Goal: Information Seeking & Learning: Learn about a topic

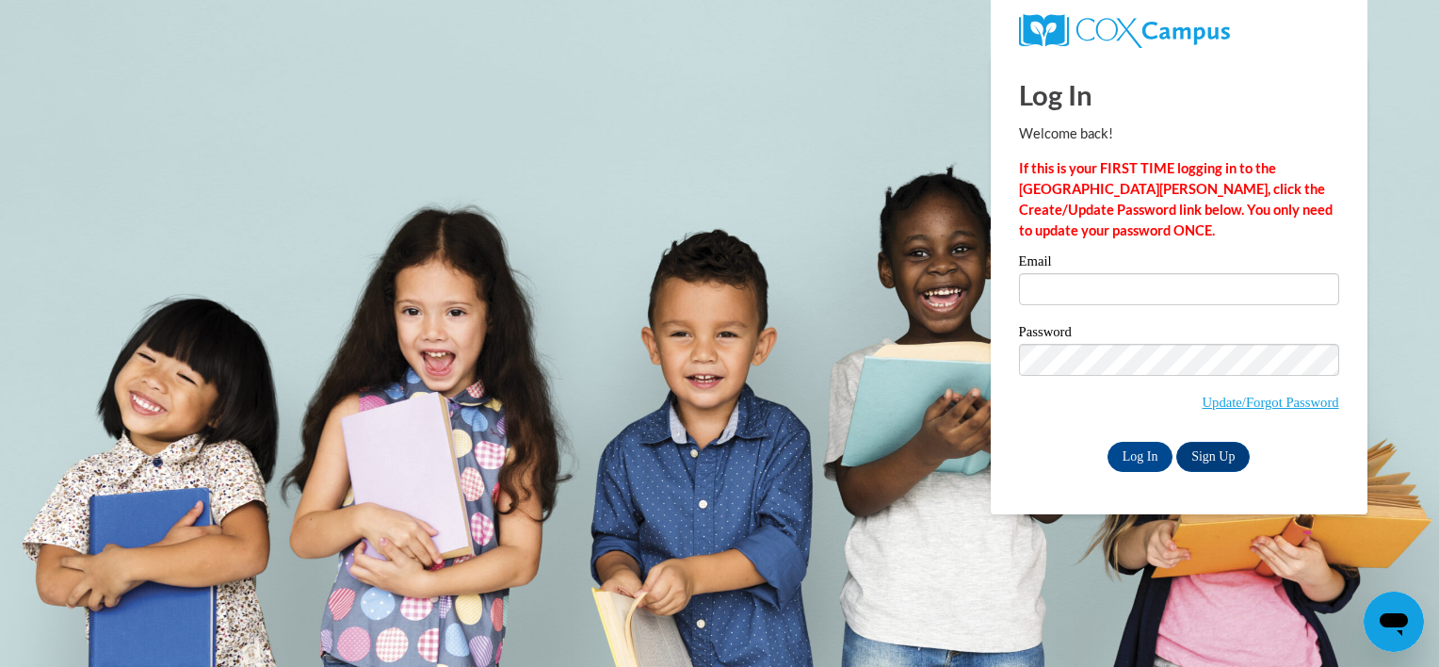
type input "framirez1@student.clayton.edu"
click at [1134, 460] on input "Log In" at bounding box center [1141, 457] width 66 height 30
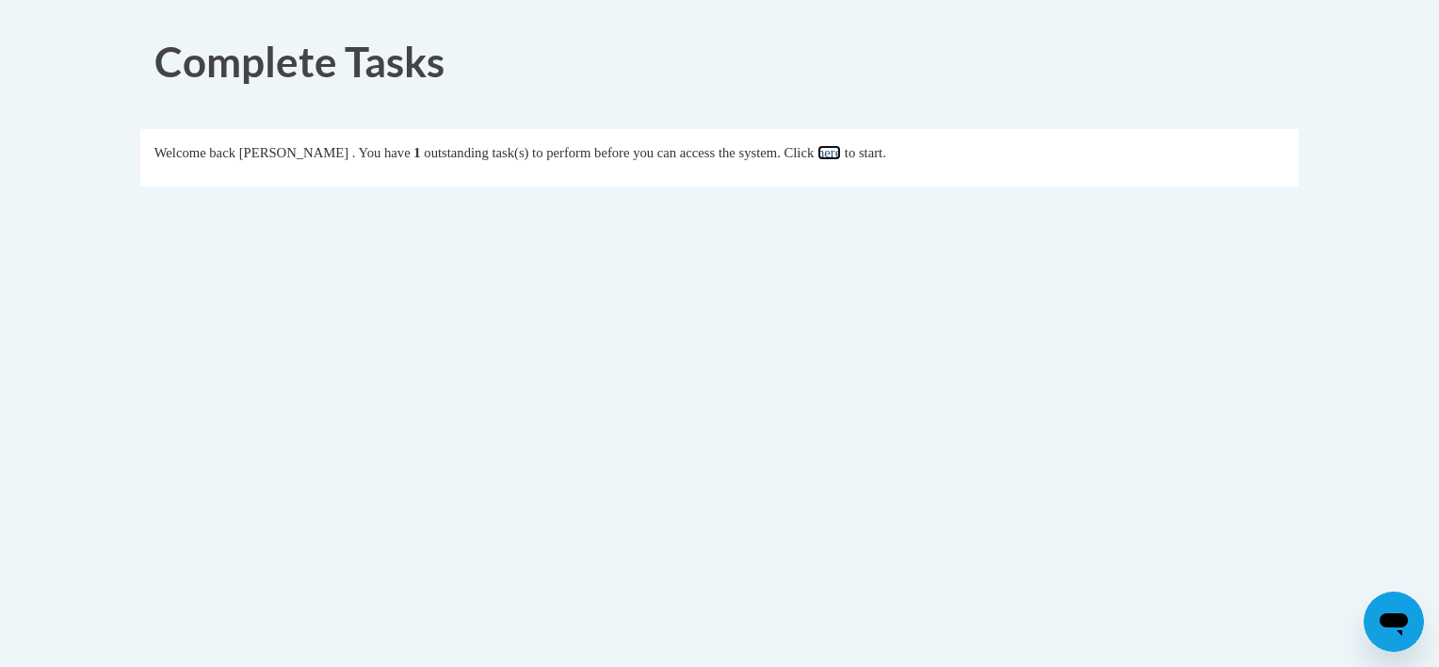
click at [841, 152] on link "here" at bounding box center [830, 152] width 24 height 15
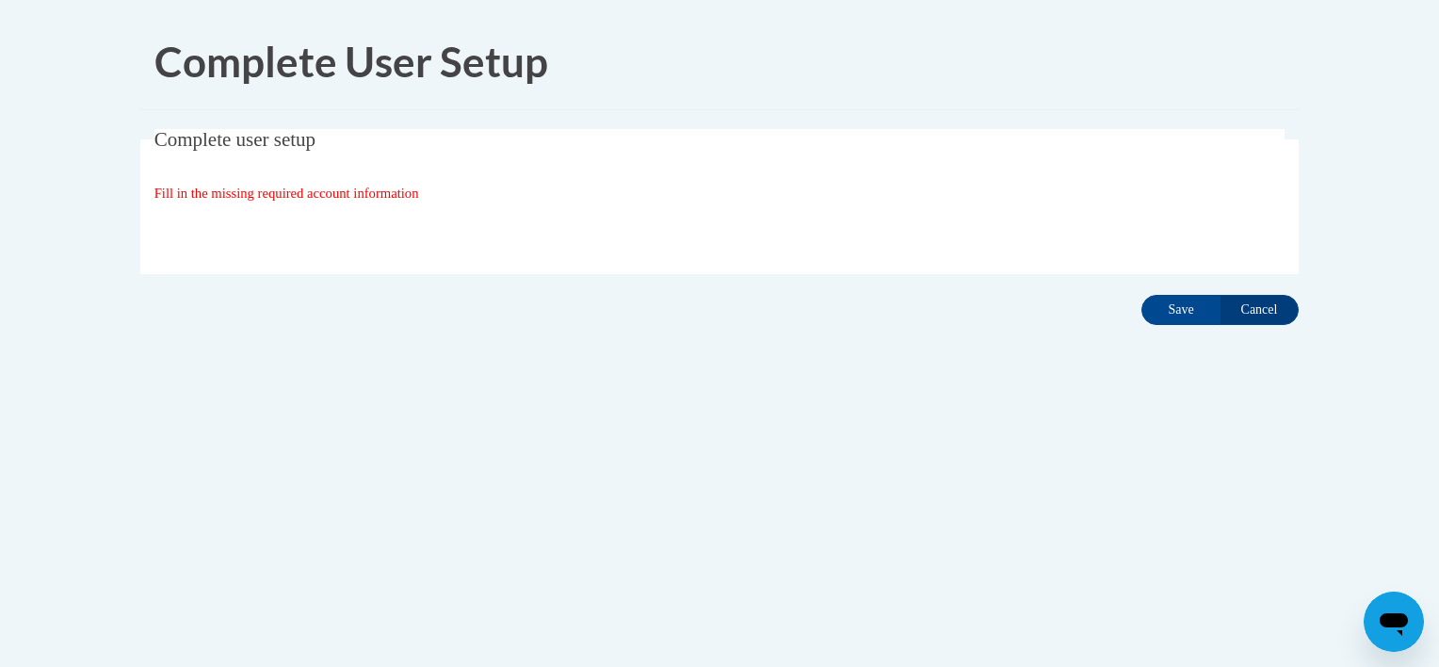
click at [1192, 324] on div "Complete user setup Fill in the missing required account information User Profi…" at bounding box center [719, 230] width 1187 height 203
click at [1173, 309] on input "Save" at bounding box center [1181, 310] width 79 height 30
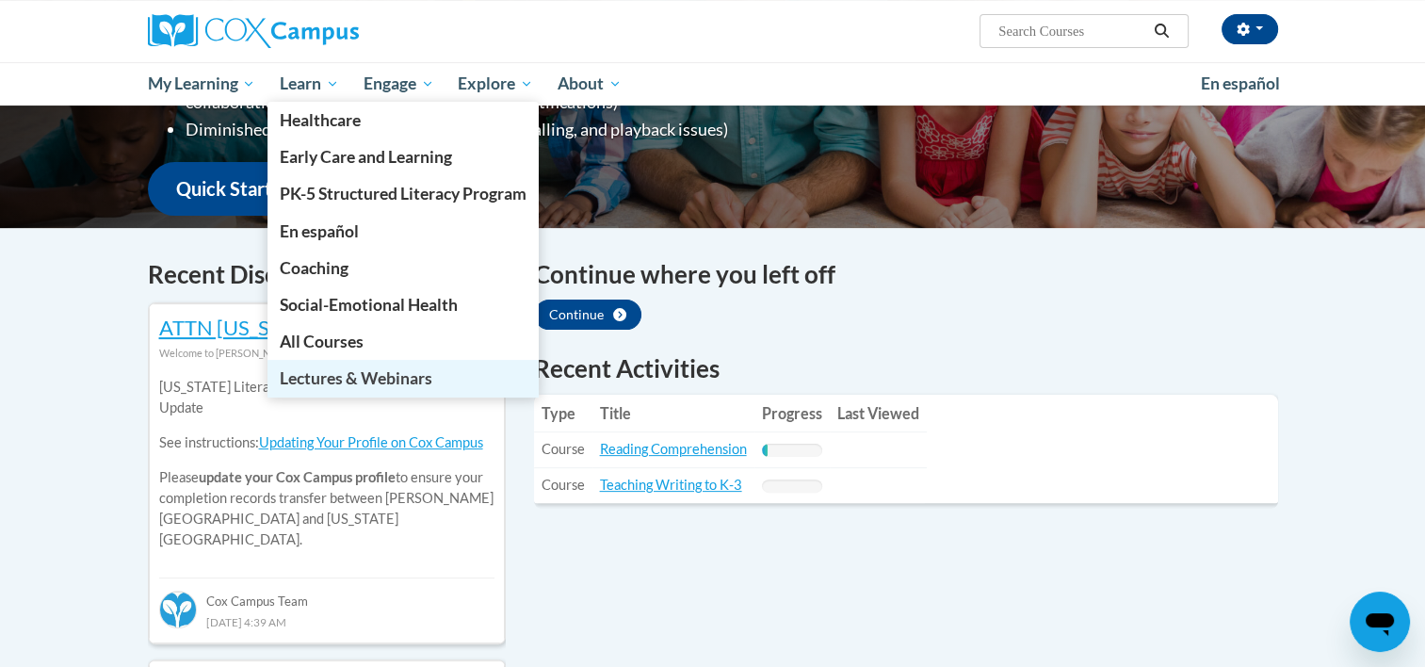
scroll to position [497, 0]
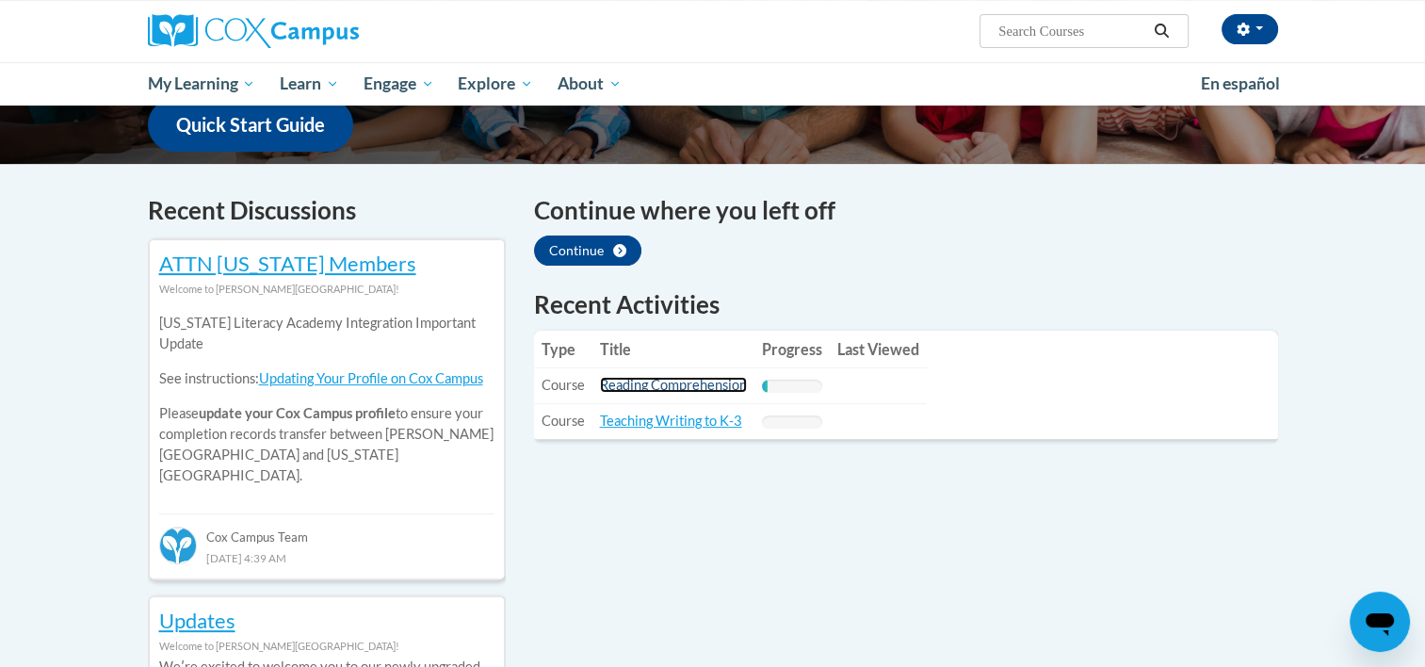
click at [611, 383] on link "Reading Comprehension" at bounding box center [673, 385] width 147 height 16
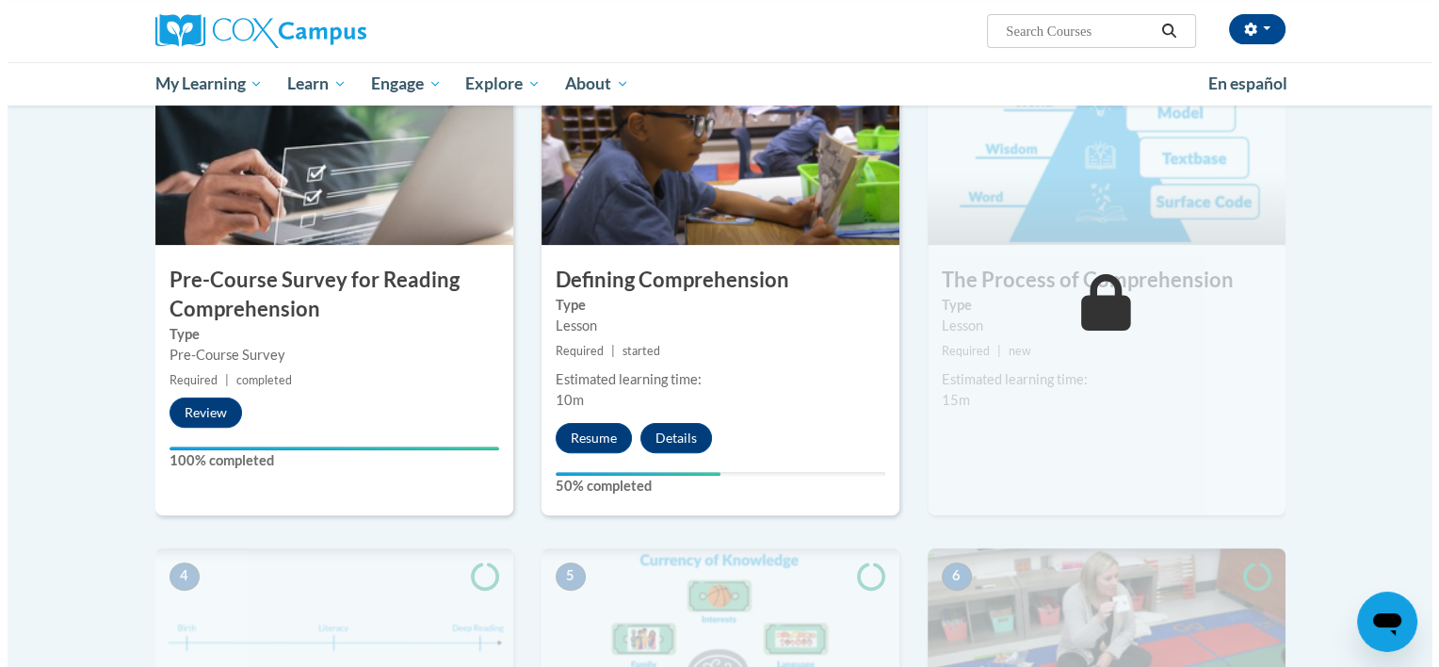
scroll to position [416, 0]
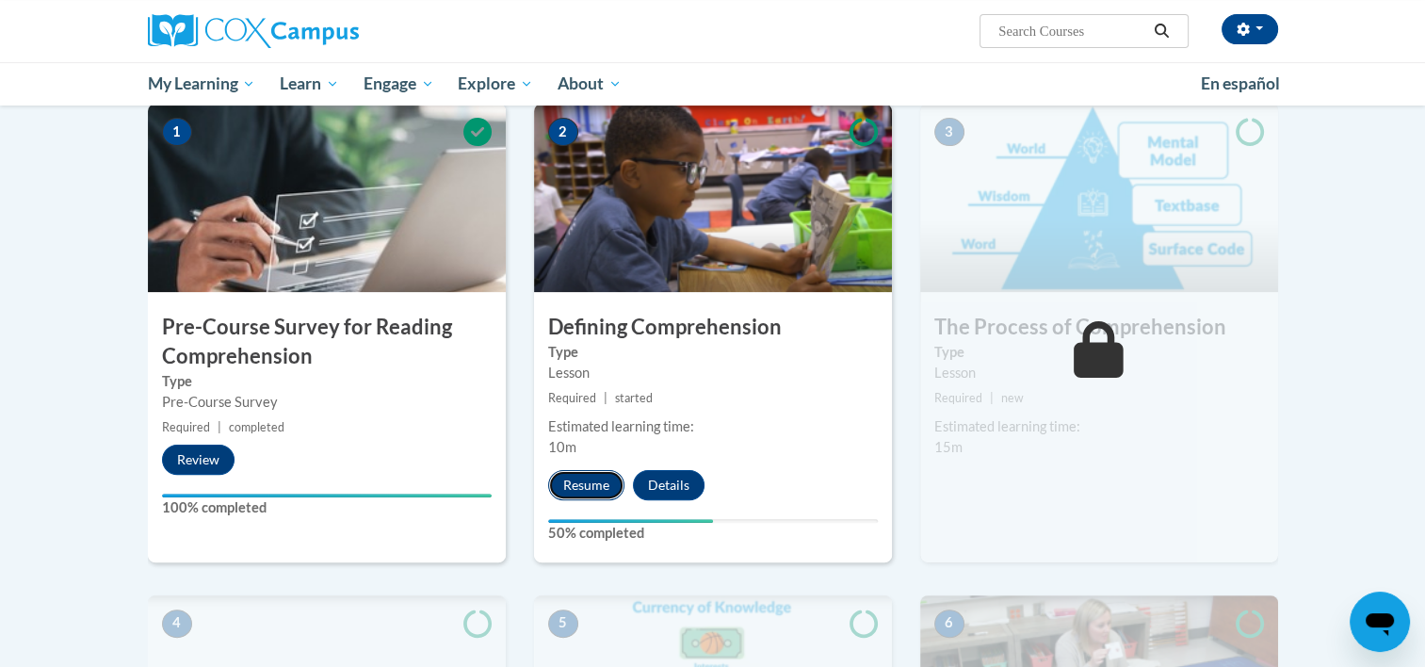
click at [592, 478] on button "Resume" at bounding box center [586, 485] width 76 height 30
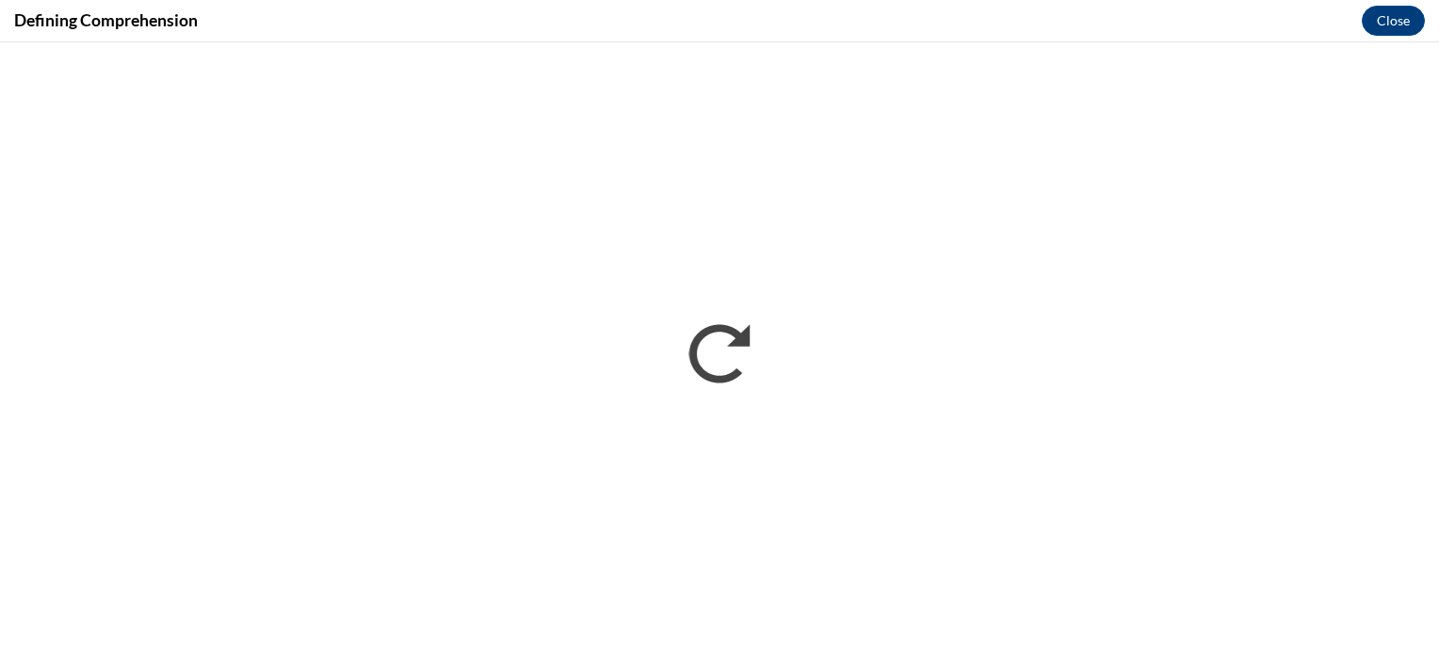
scroll to position [0, 0]
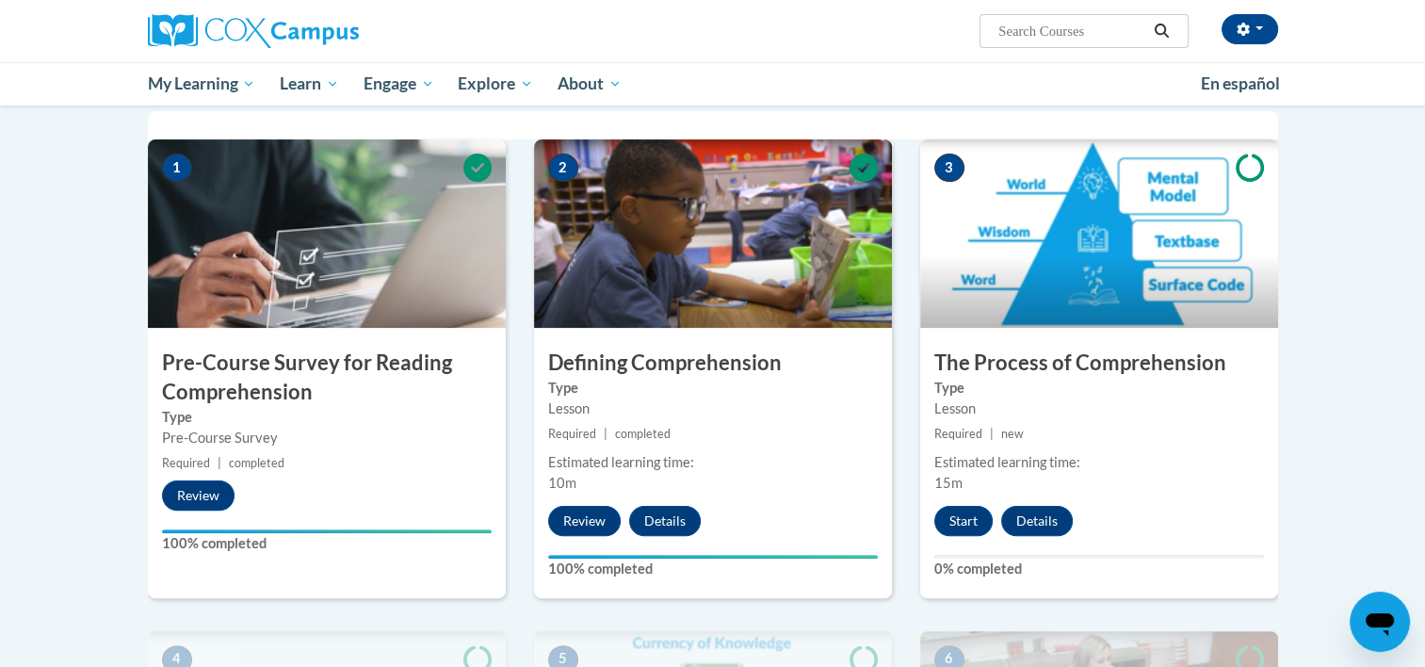
scroll to position [384, 0]
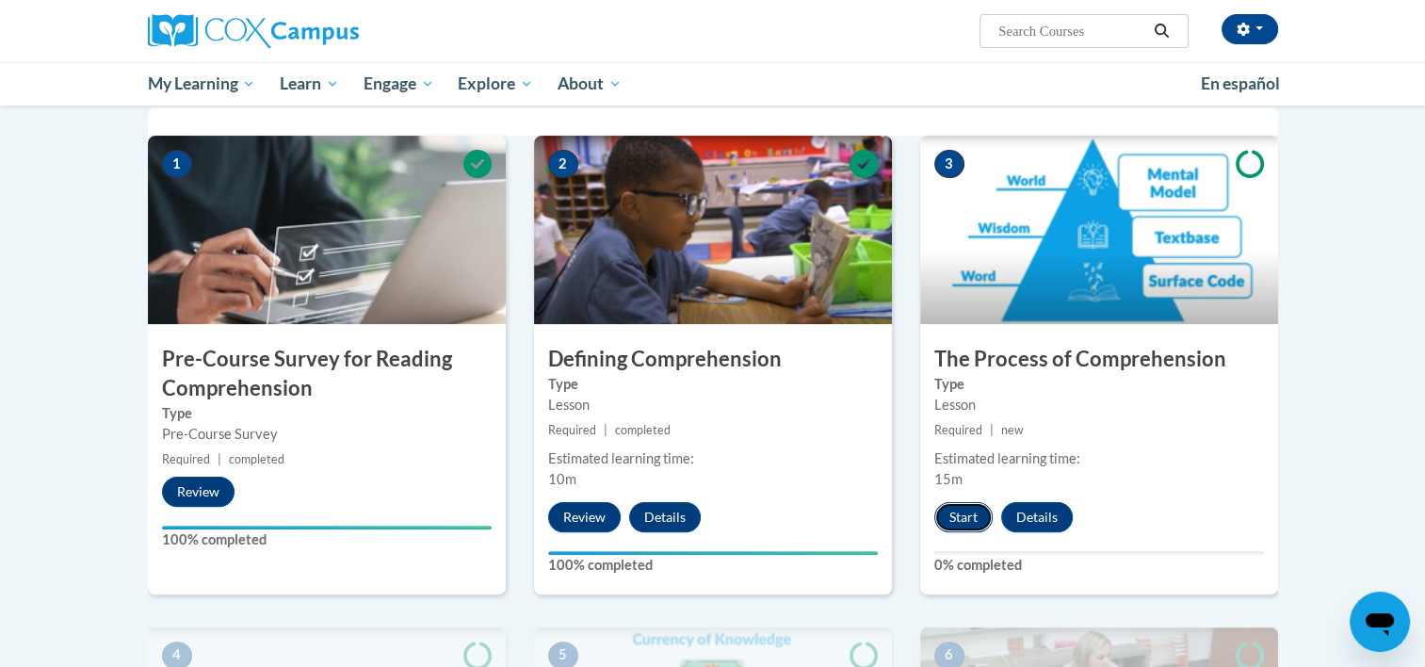
click at [966, 510] on button "Start" at bounding box center [963, 517] width 58 height 30
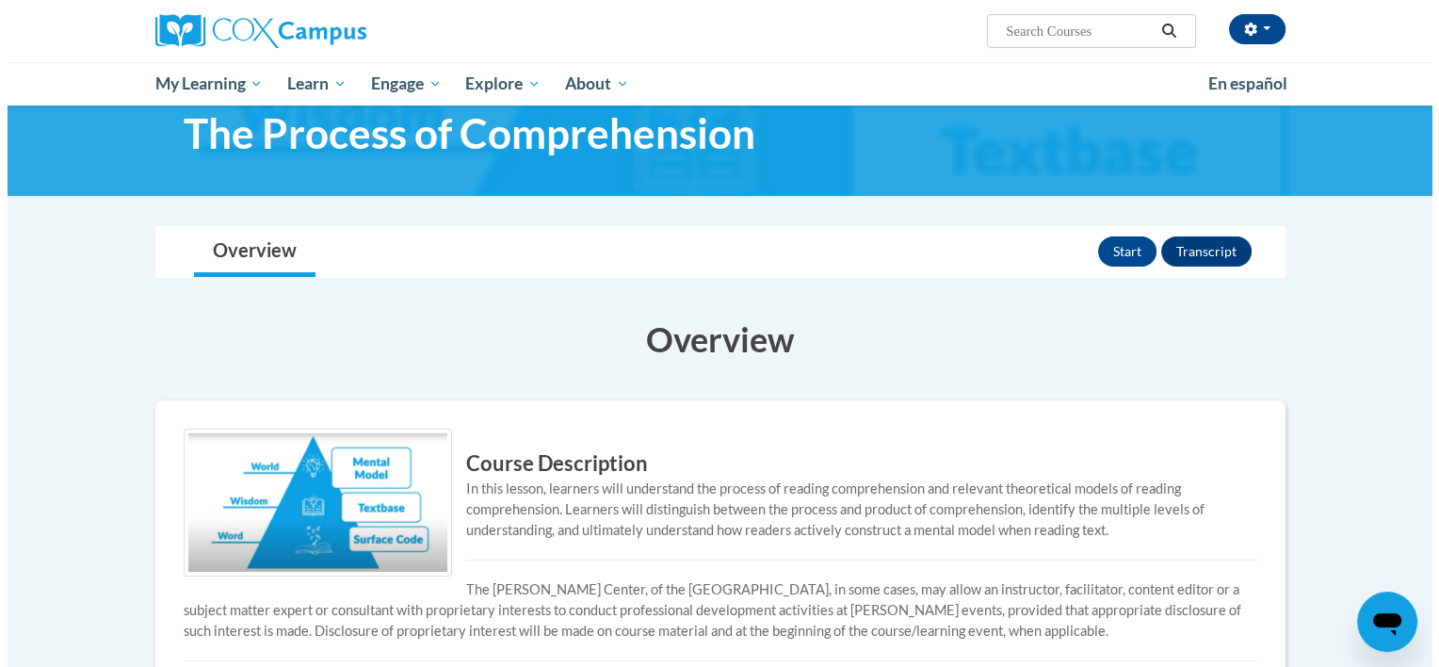
scroll to position [27, 0]
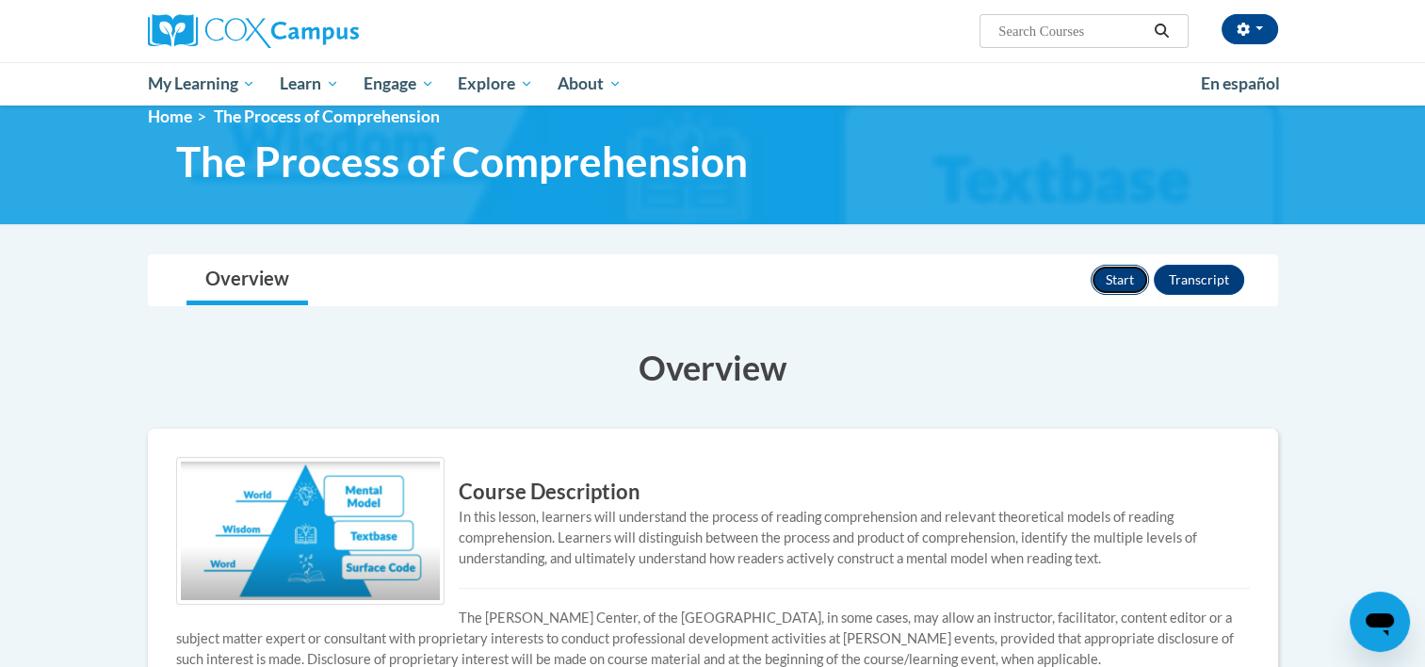
click at [1130, 267] on button "Start" at bounding box center [1120, 280] width 58 height 30
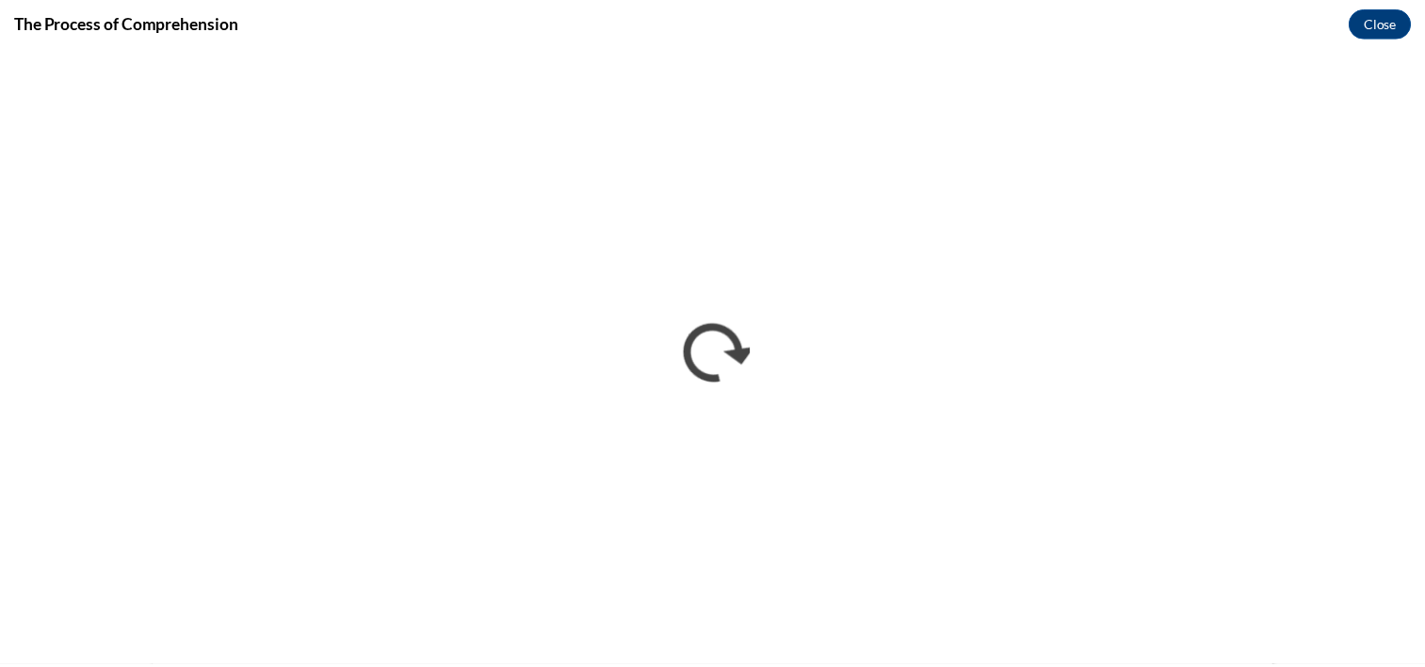
scroll to position [0, 0]
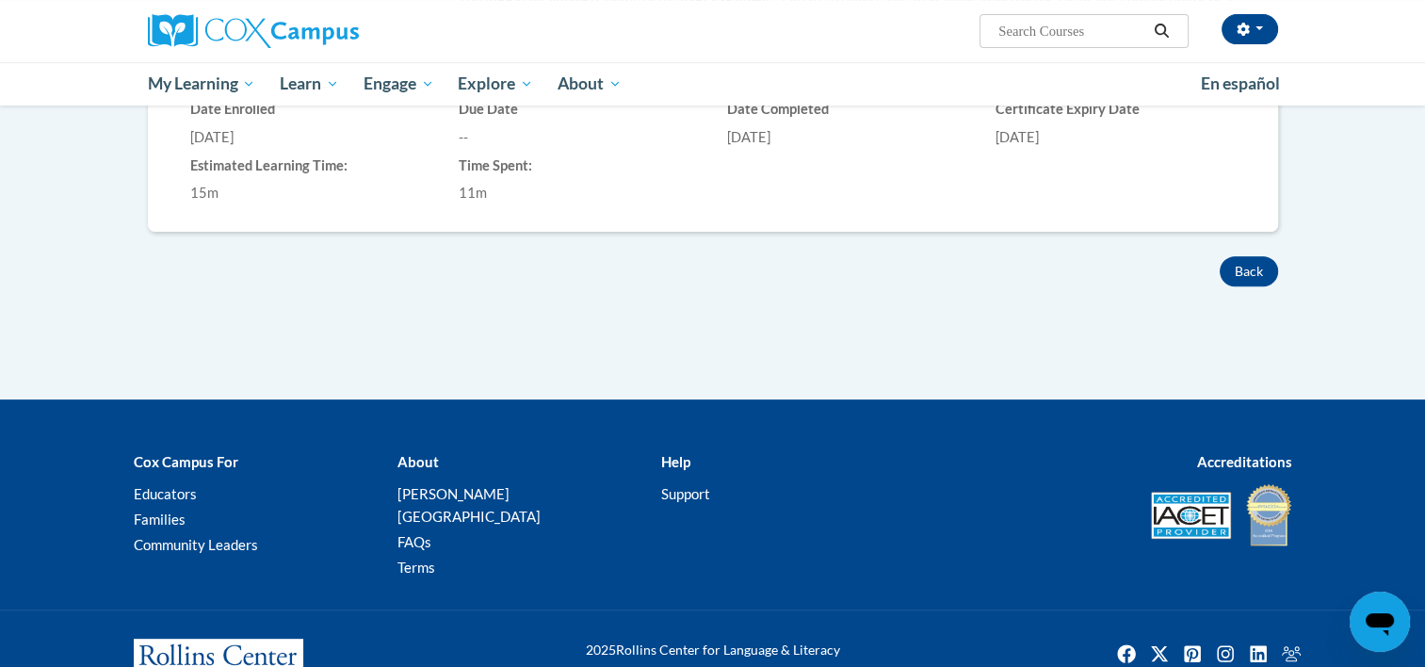
scroll to position [686, 0]
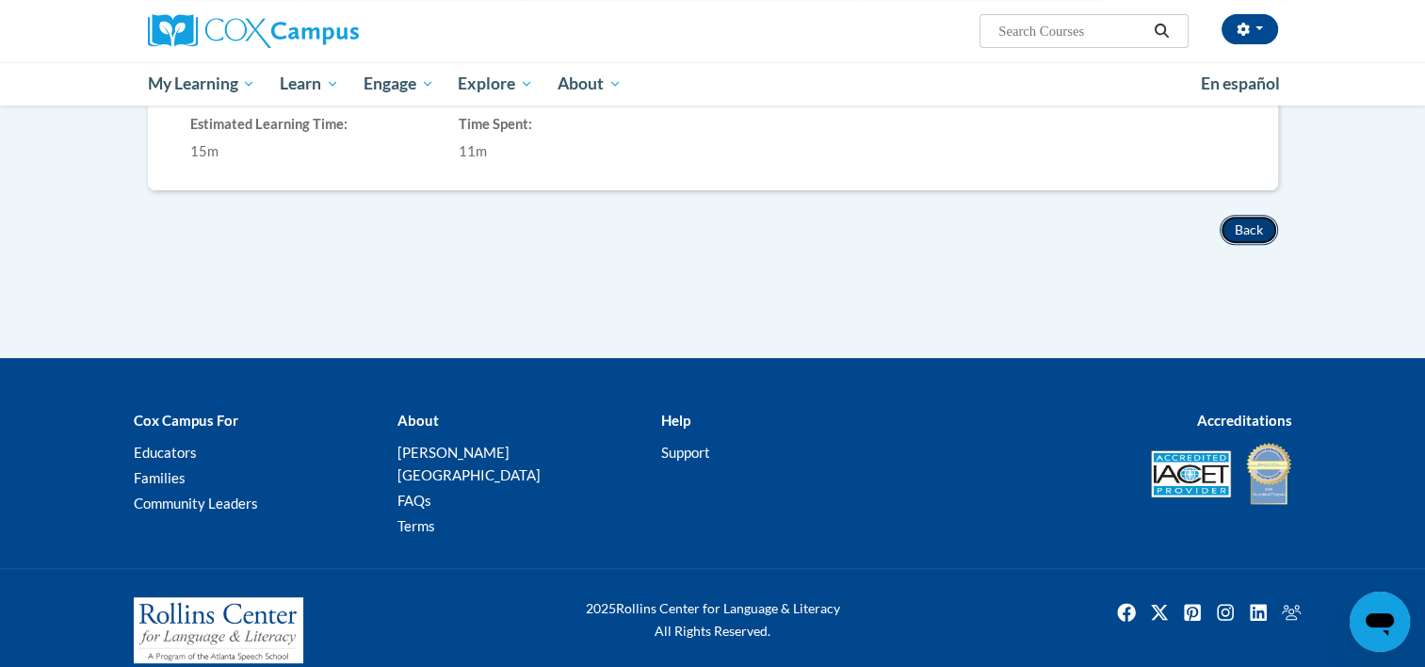
click at [1251, 237] on button "Back" at bounding box center [1249, 230] width 58 height 30
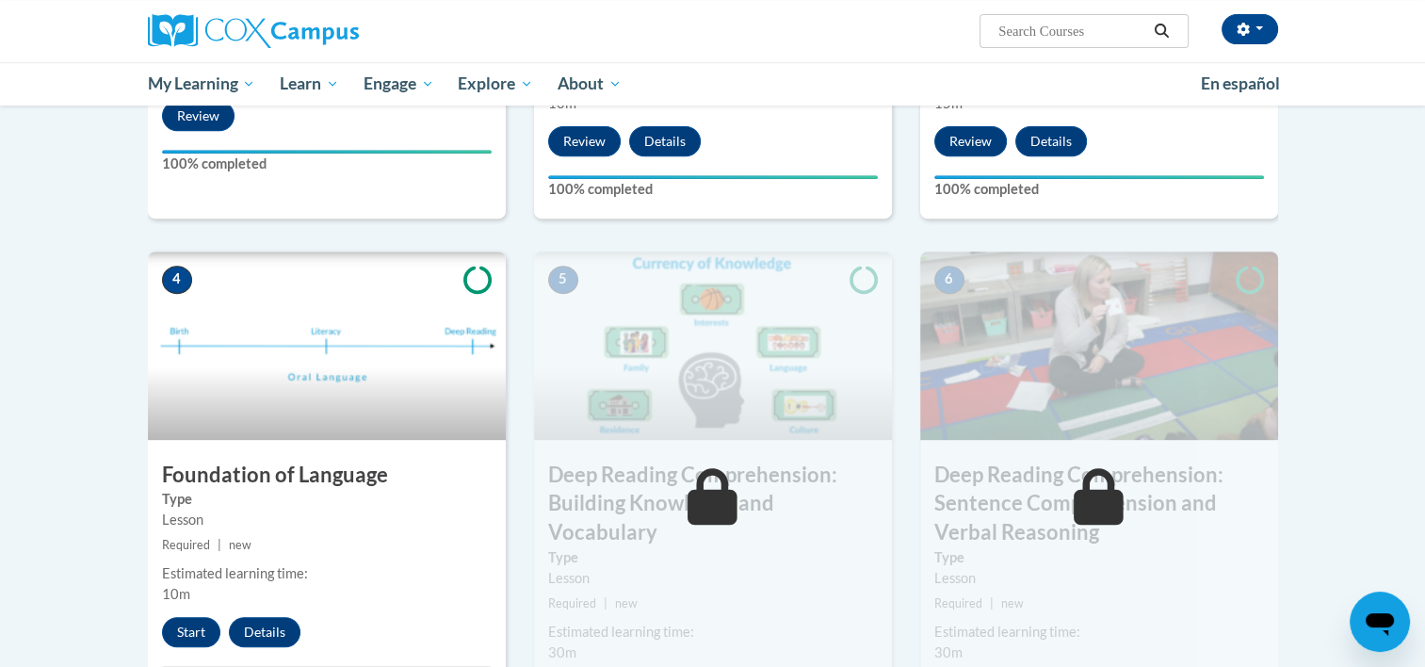
scroll to position [791, 0]
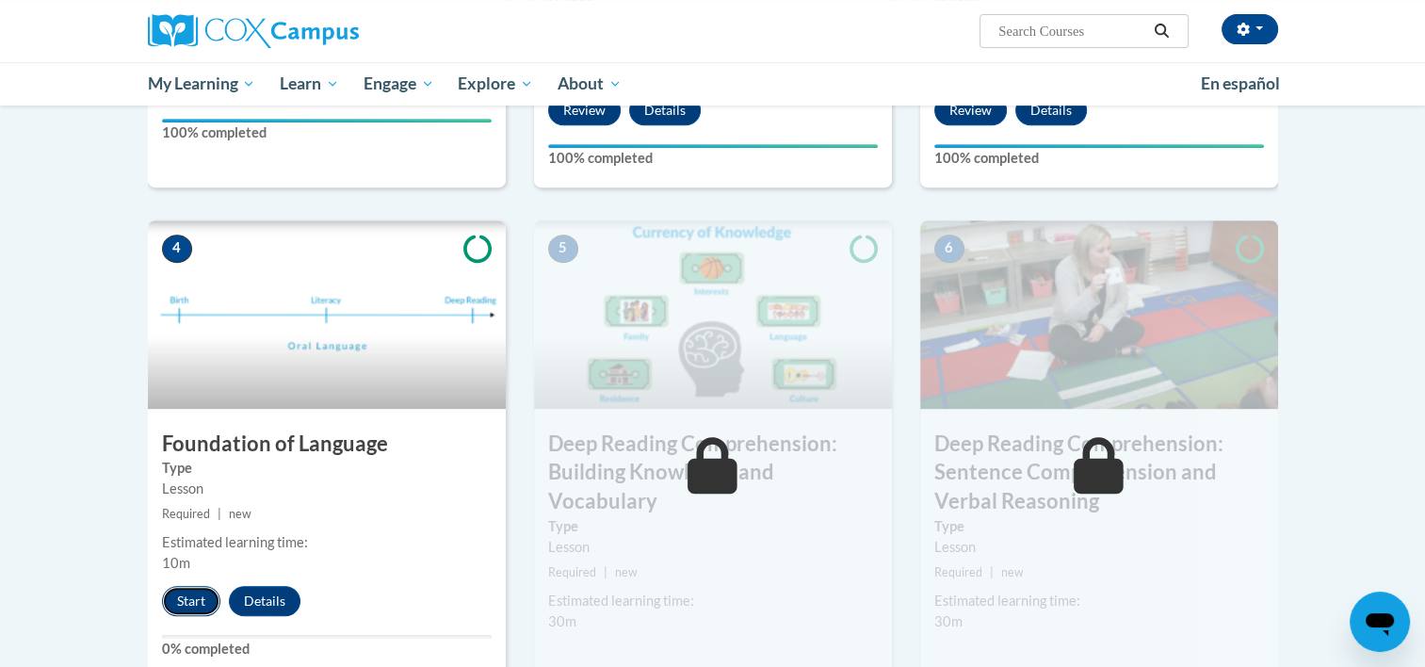
click at [186, 586] on button "Start" at bounding box center [191, 601] width 58 height 30
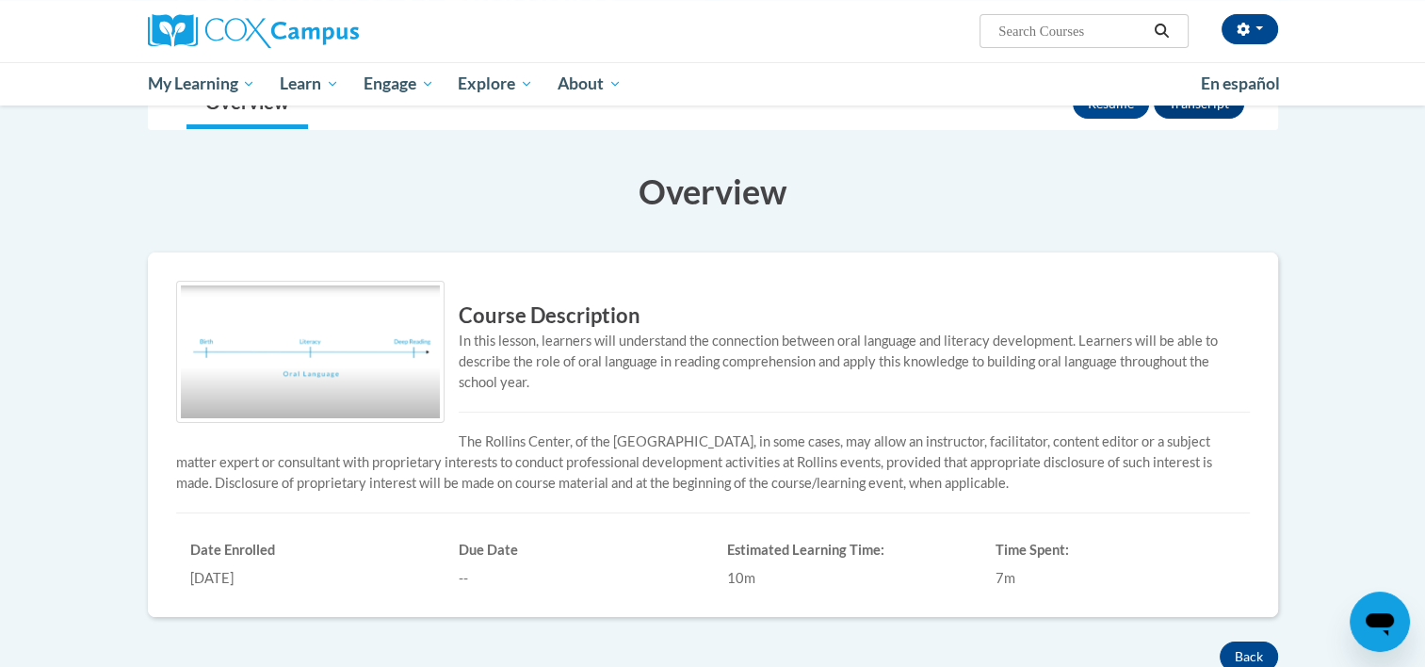
scroll to position [162, 0]
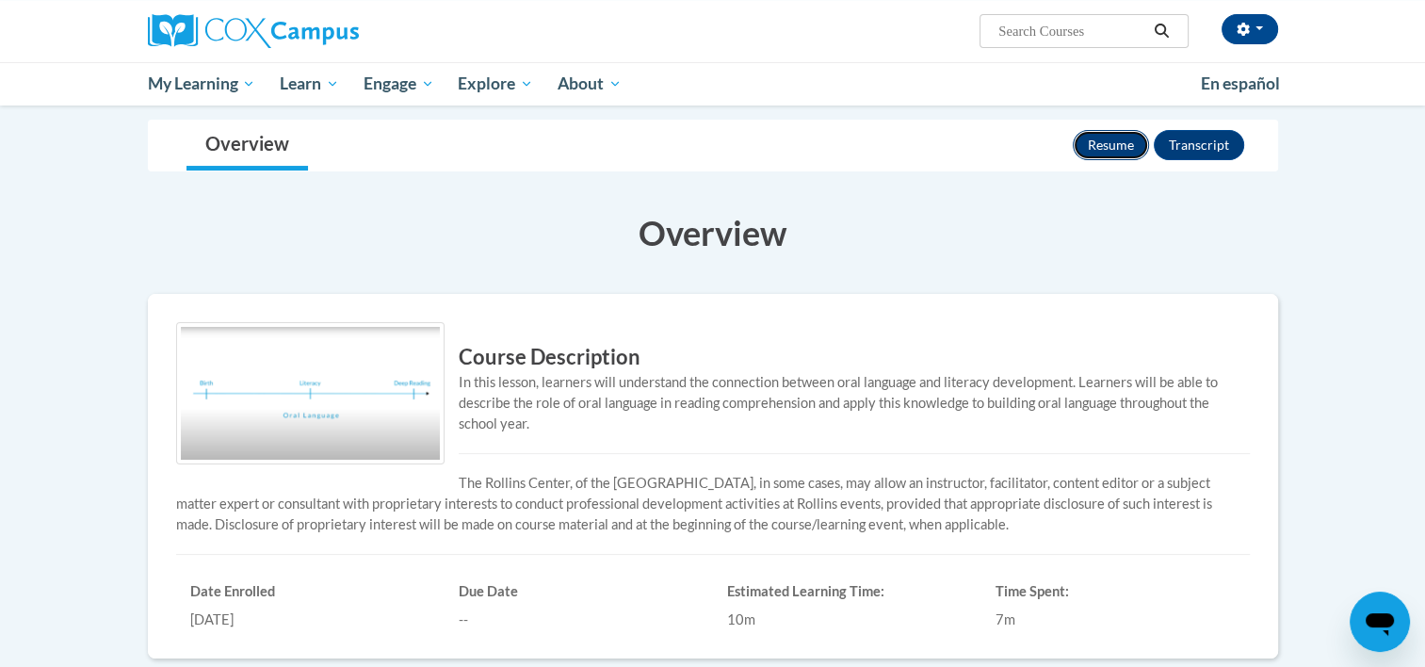
click at [1142, 145] on button "Resume" at bounding box center [1111, 145] width 76 height 30
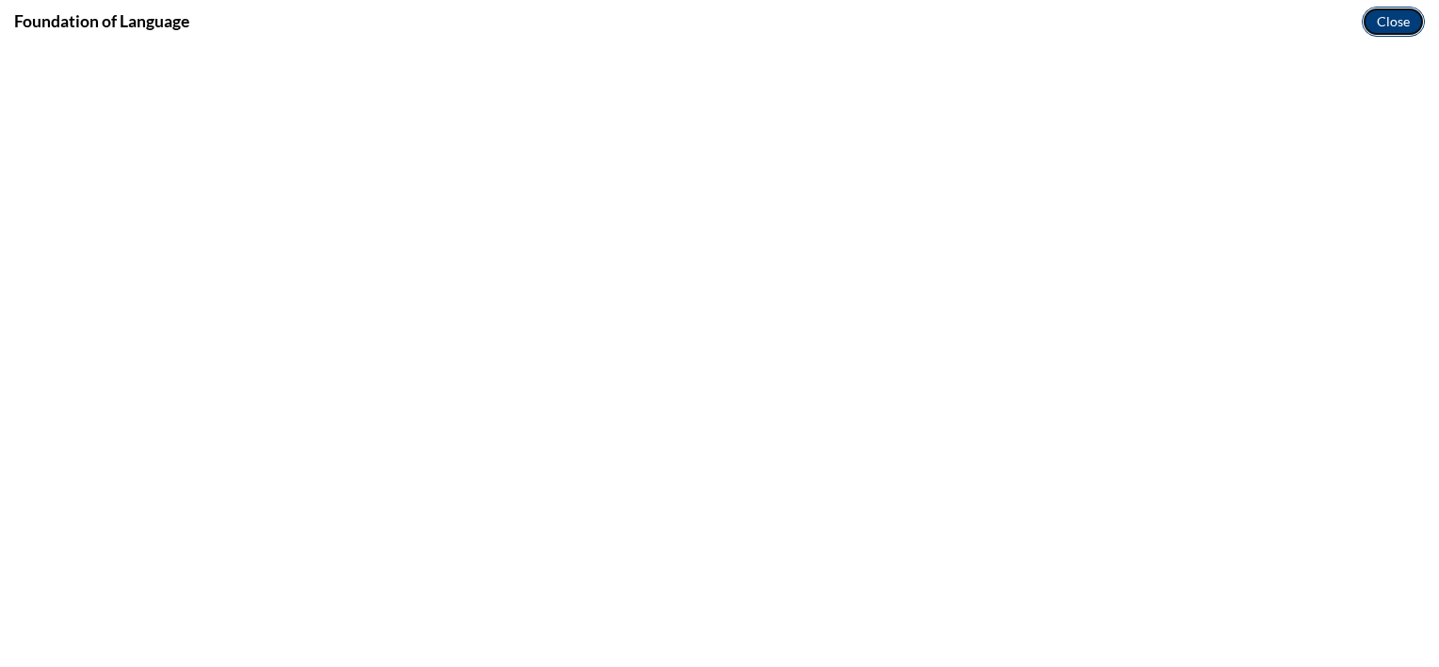
click at [1418, 19] on button "Close" at bounding box center [1393, 22] width 63 height 30
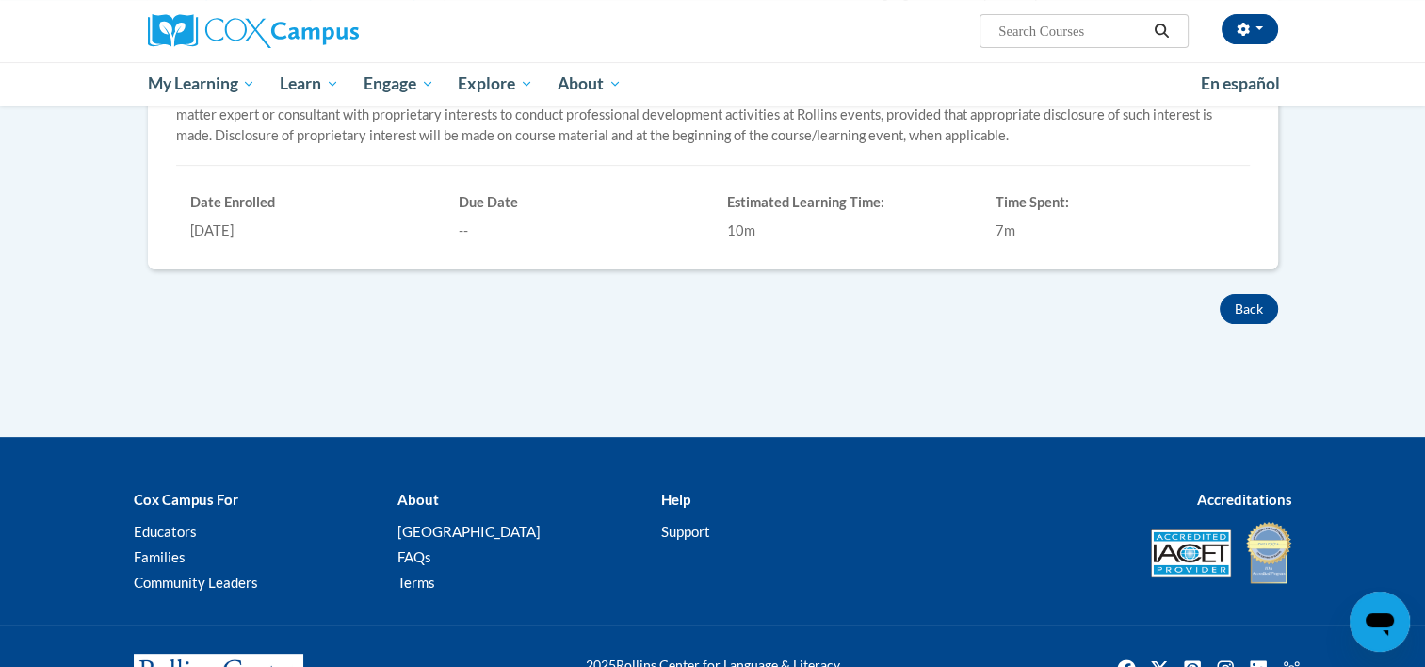
scroll to position [629, 0]
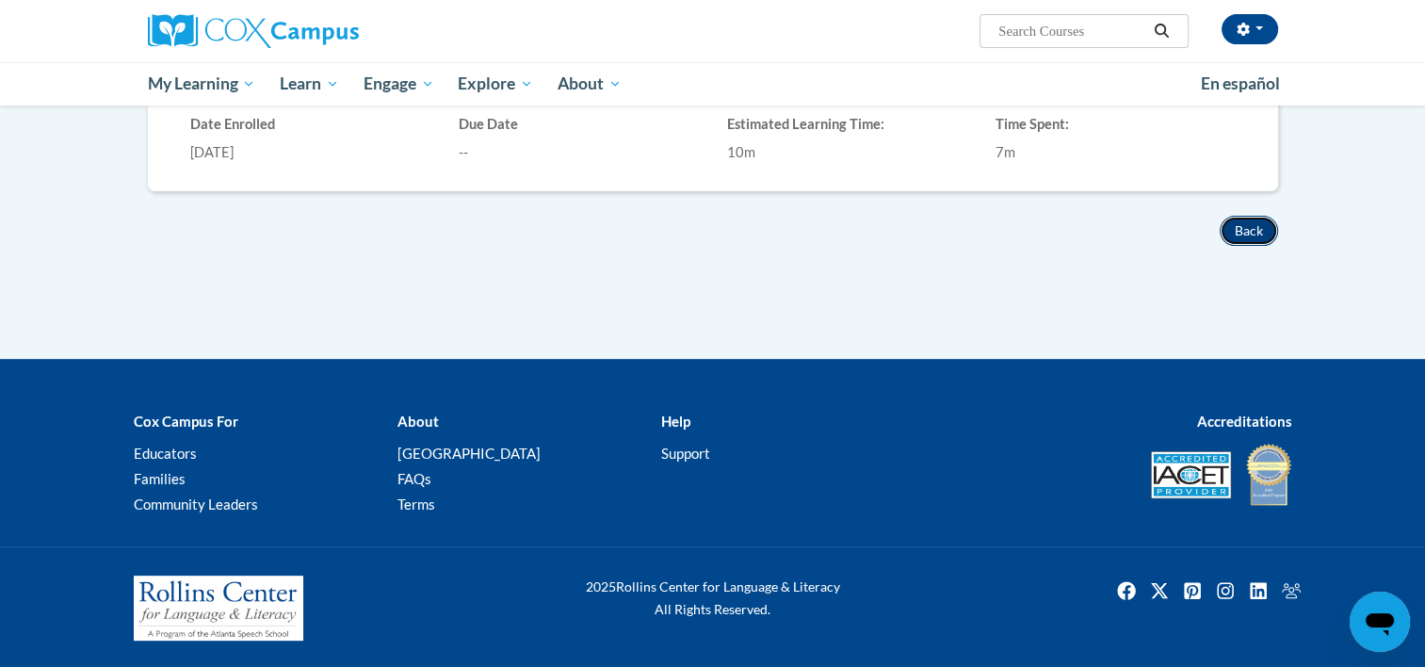
click at [1243, 230] on button "Back" at bounding box center [1249, 231] width 58 height 30
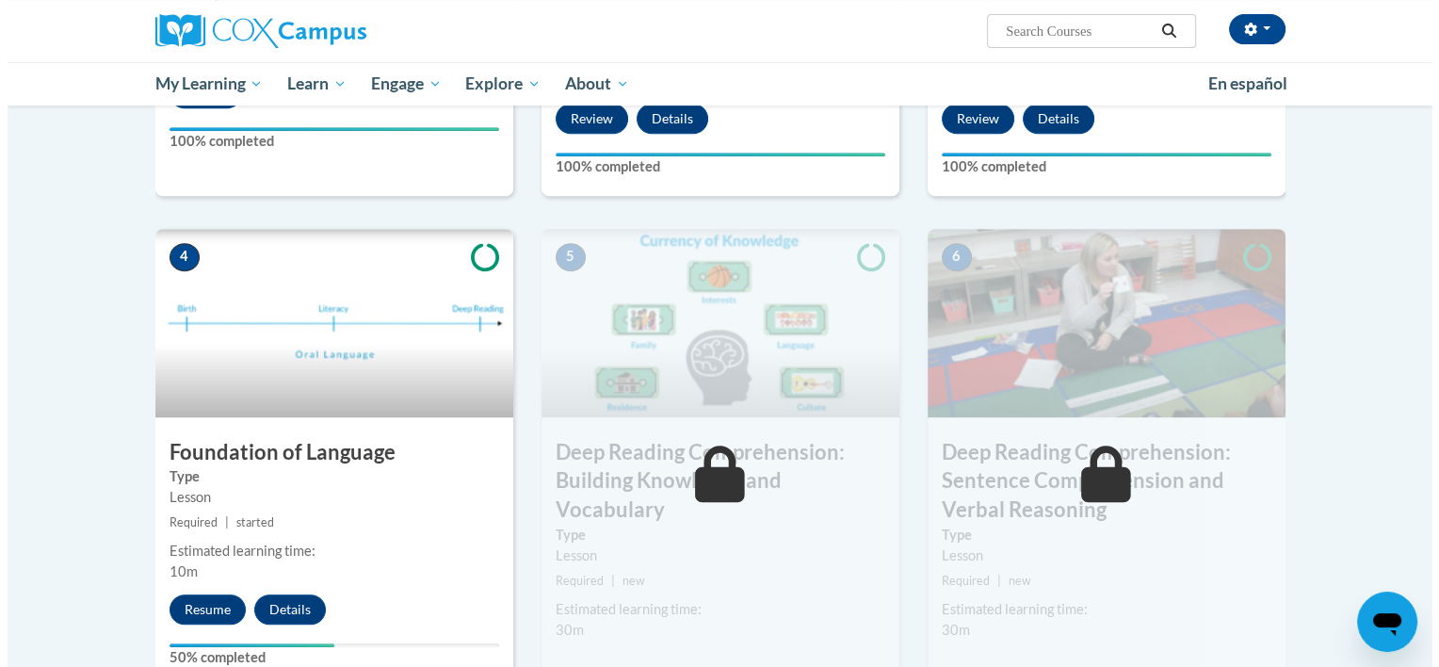
scroll to position [784, 0]
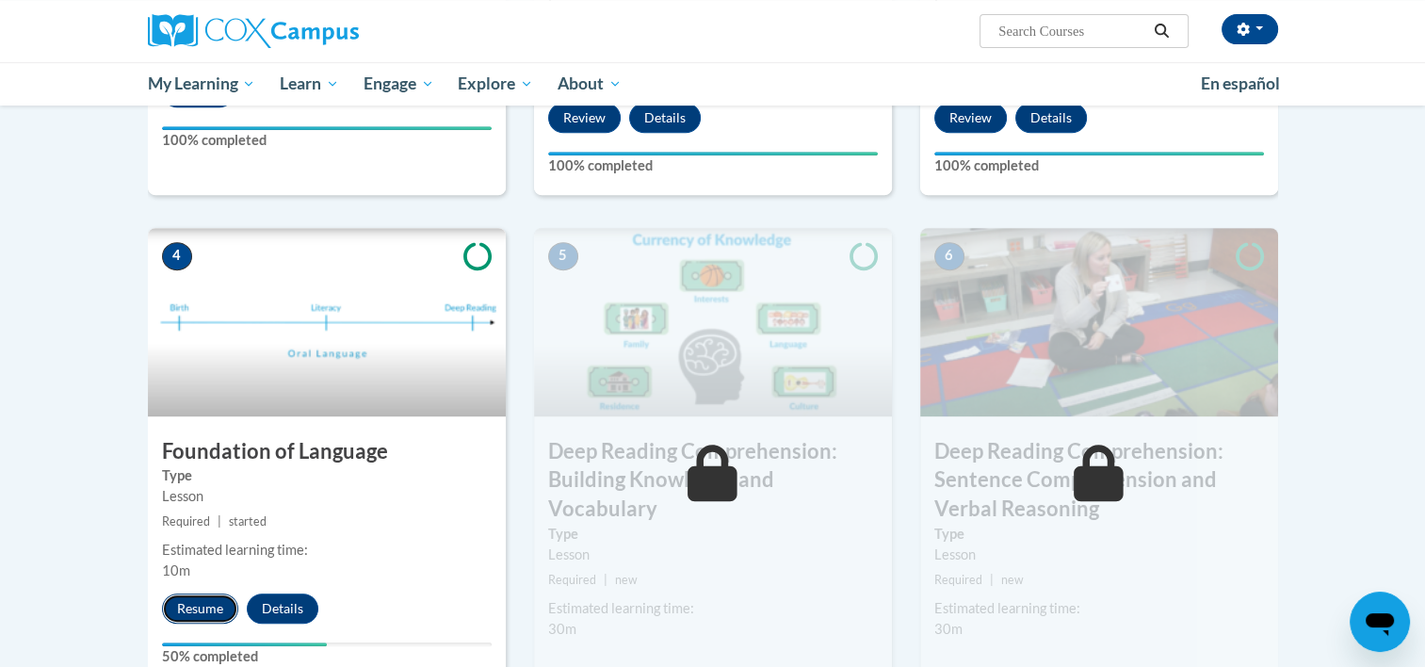
click at [185, 622] on button "Resume" at bounding box center [200, 608] width 76 height 30
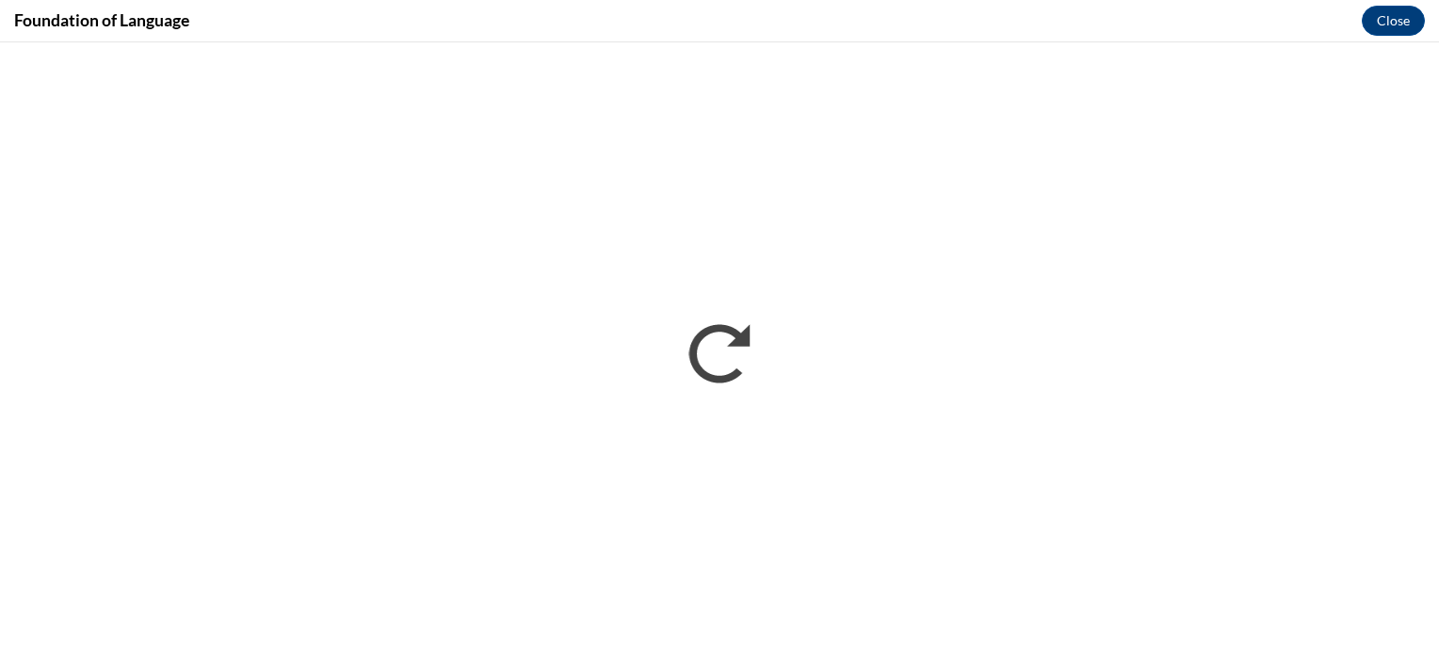
scroll to position [0, 0]
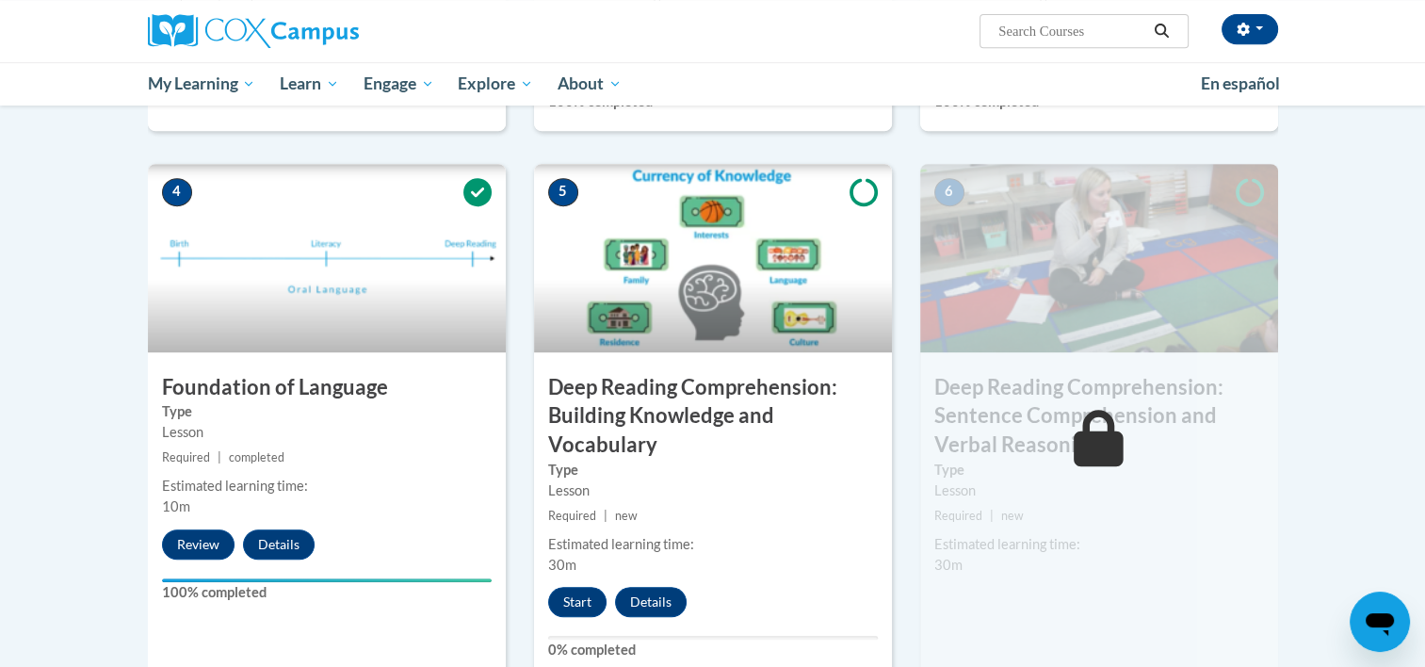
scroll to position [851, 0]
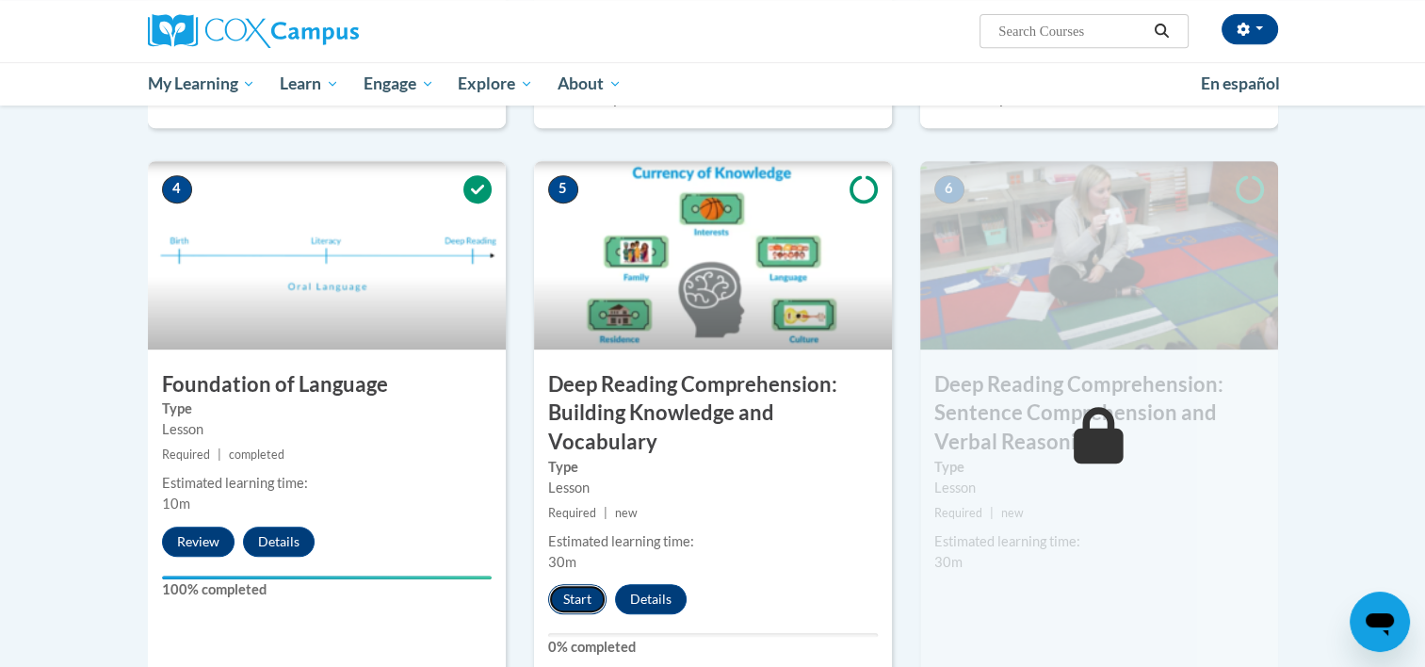
click at [575, 588] on button "Start" at bounding box center [577, 599] width 58 height 30
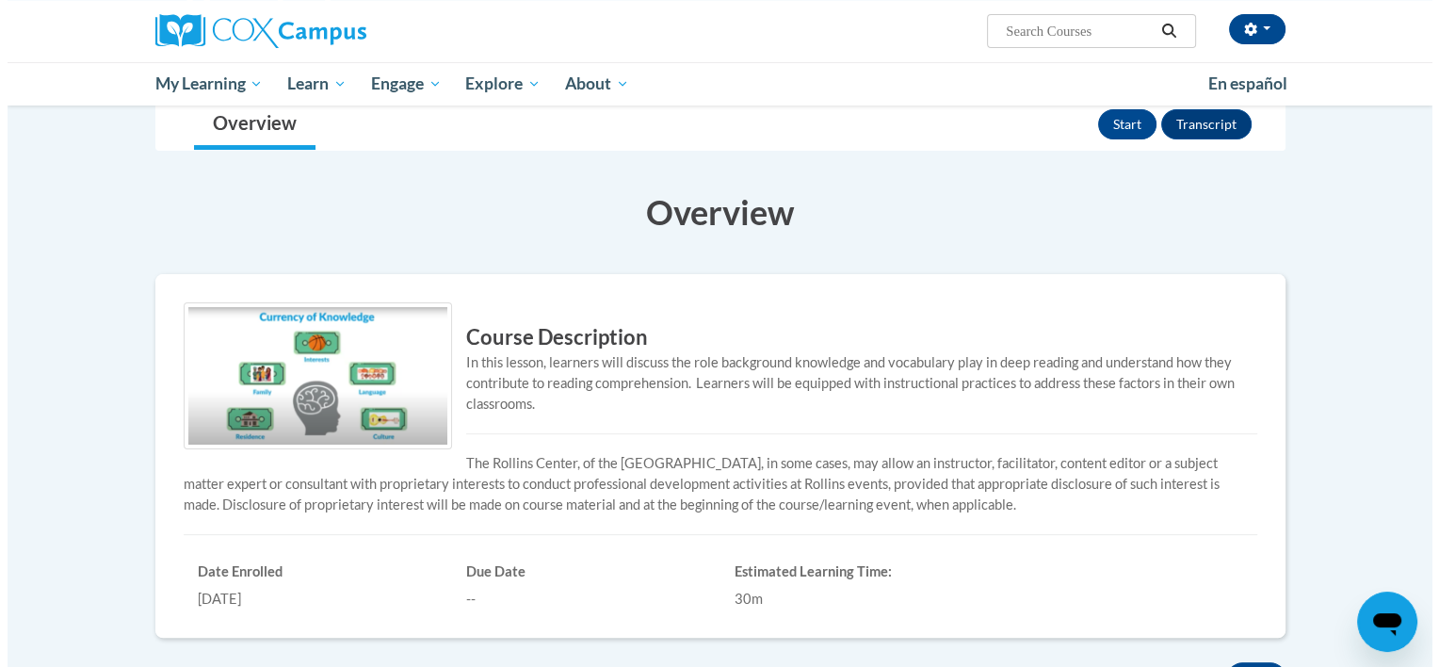
scroll to position [284, 0]
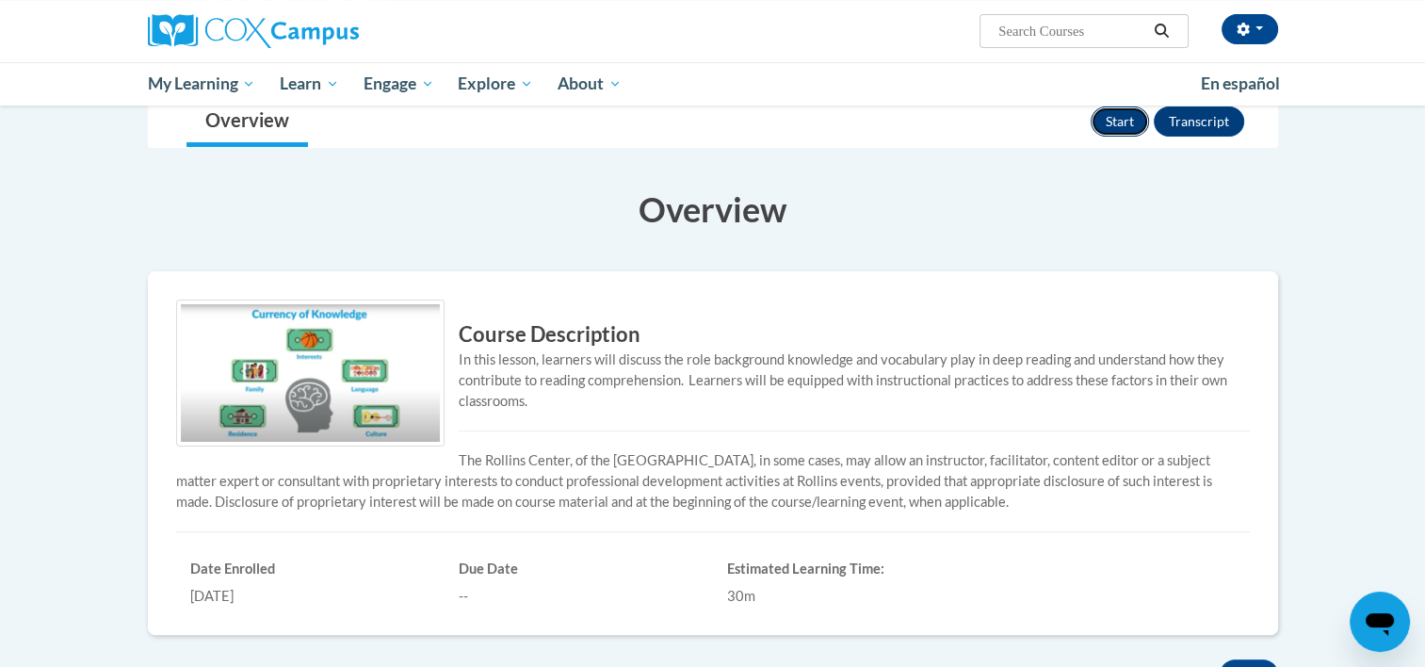
click at [1106, 117] on button "Start" at bounding box center [1120, 121] width 58 height 30
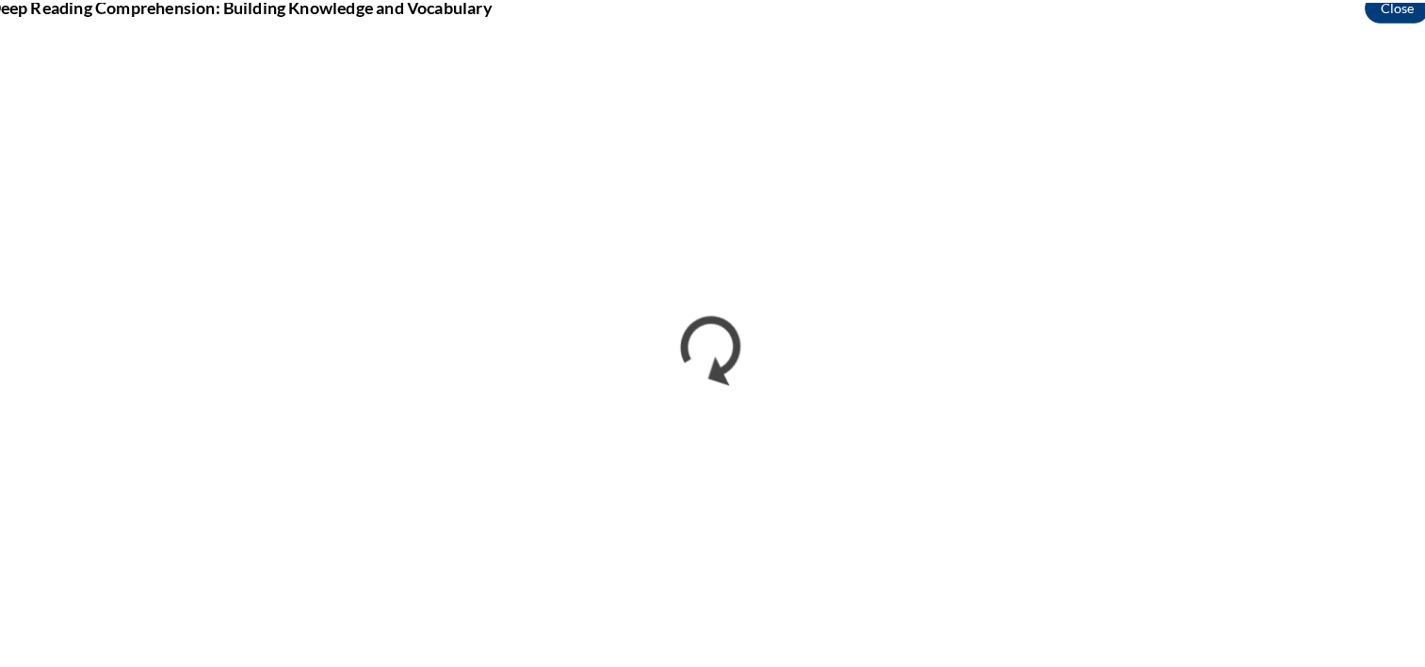
scroll to position [284, 0]
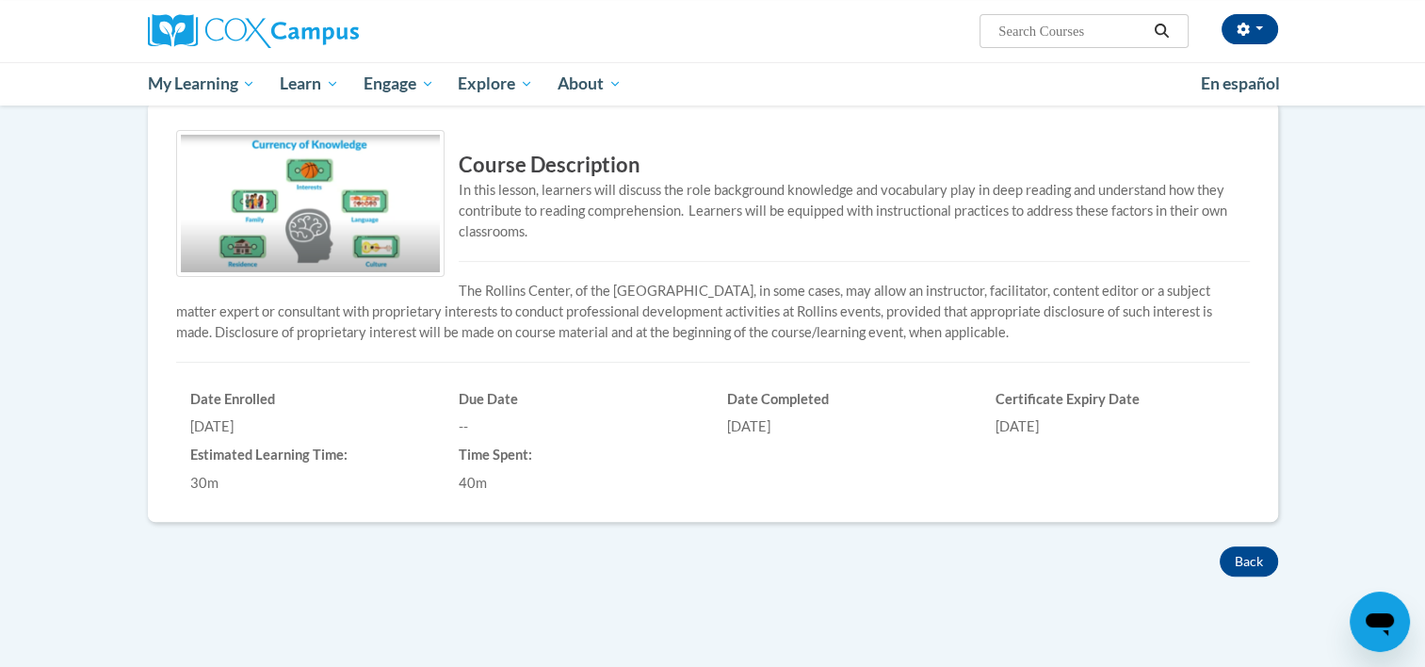
scroll to position [713, 0]
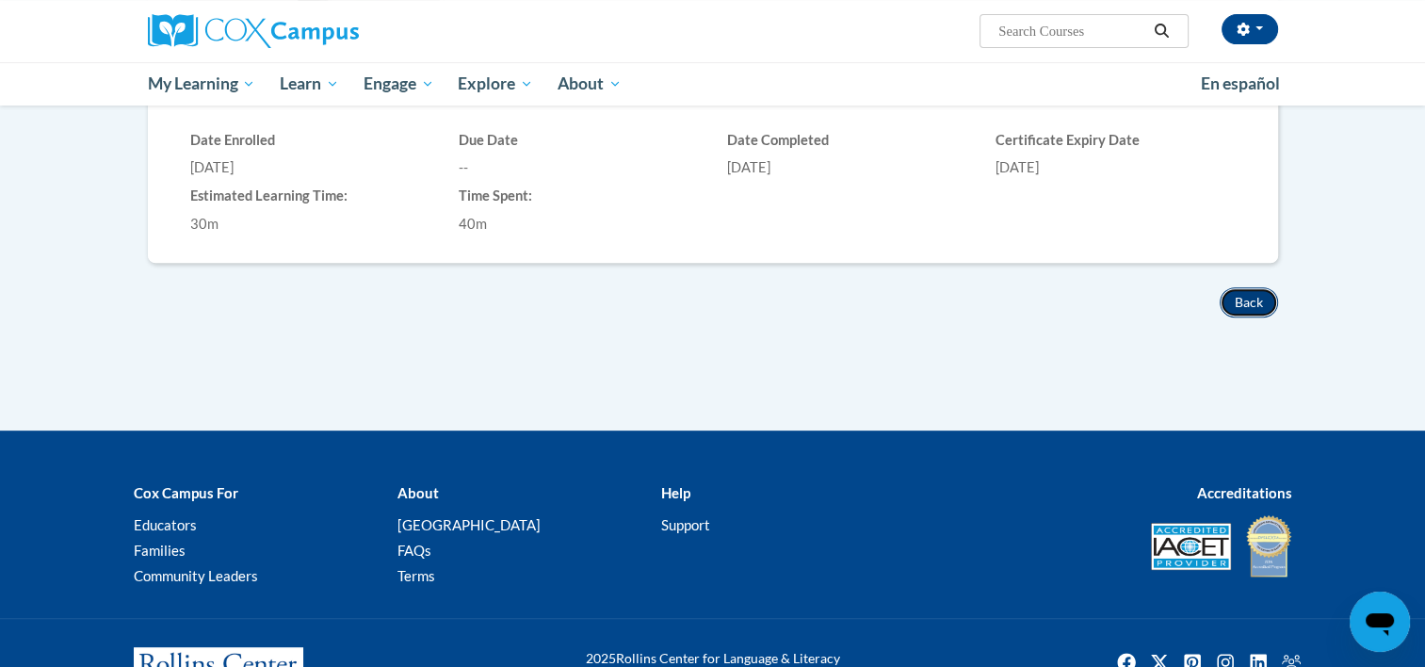
click at [1262, 308] on button "Back" at bounding box center [1249, 302] width 58 height 30
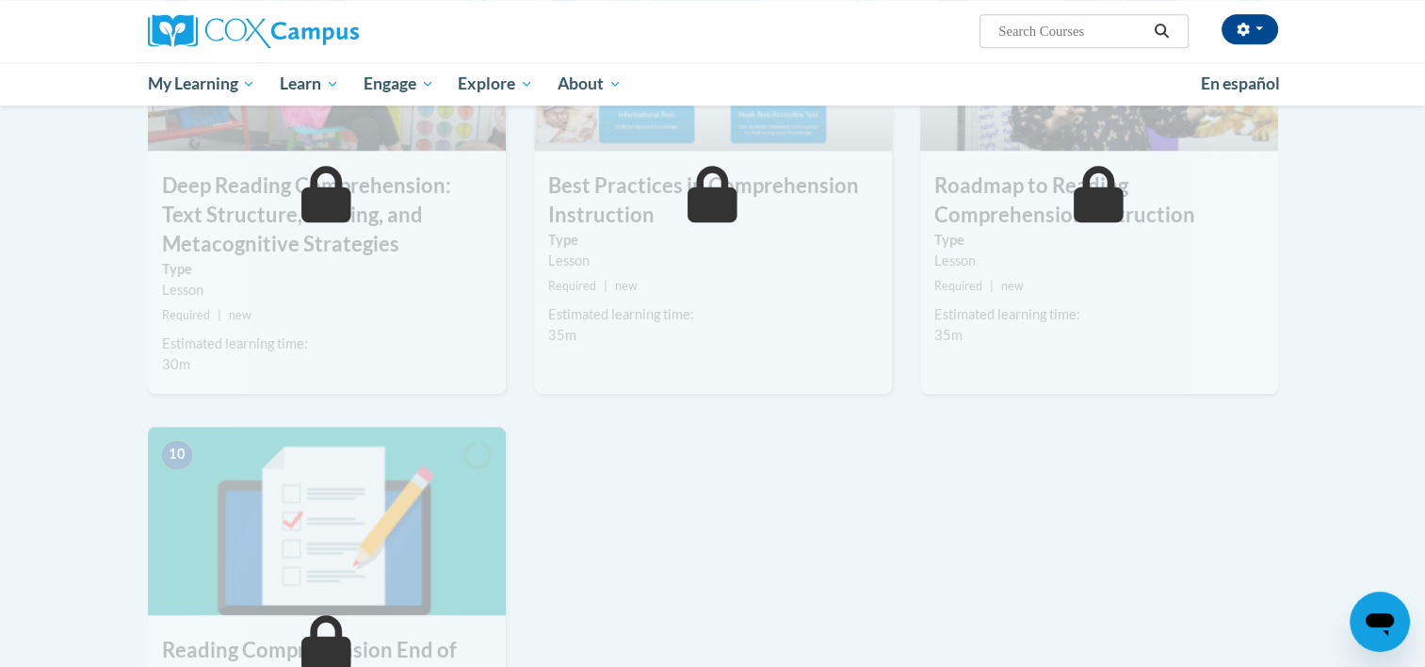
scroll to position [1597, 0]
